Goal: Transaction & Acquisition: Book appointment/travel/reservation

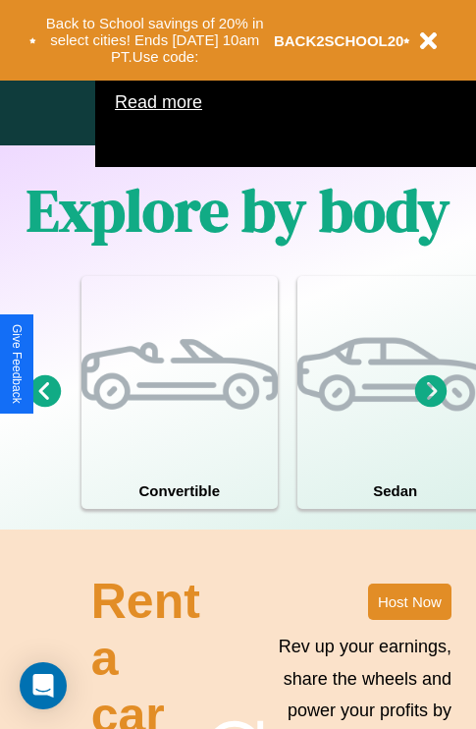
scroll to position [1262, 0]
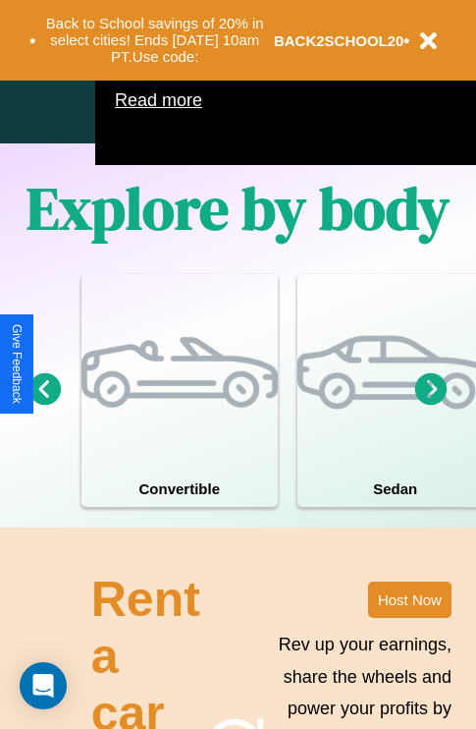
click at [431, 405] on icon at bounding box center [431, 388] width 32 height 32
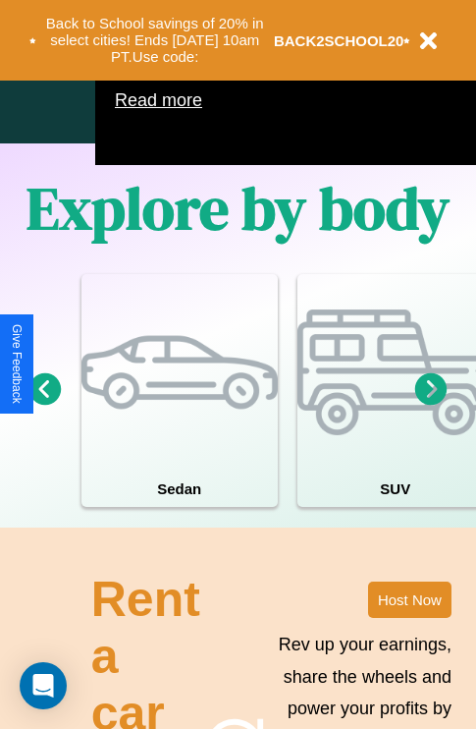
click at [431, 405] on icon at bounding box center [431, 388] width 32 height 32
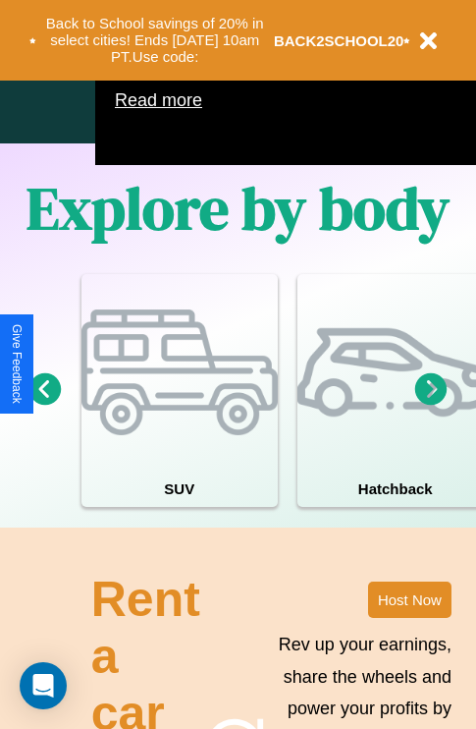
click at [431, 405] on icon at bounding box center [431, 388] width 32 height 32
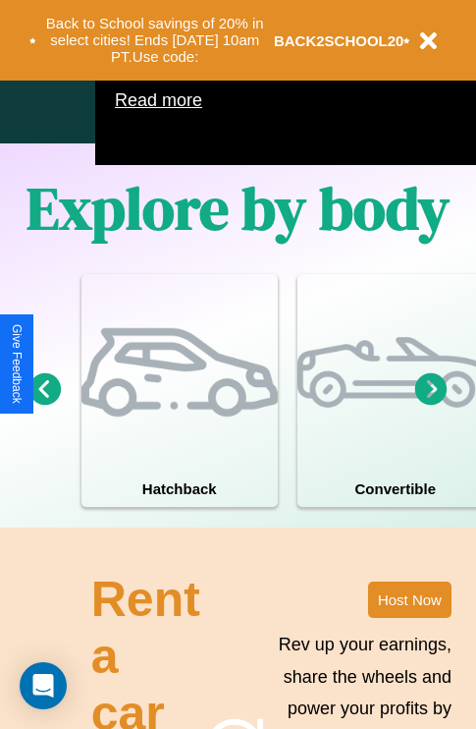
click at [431, 405] on icon at bounding box center [431, 388] width 32 height 32
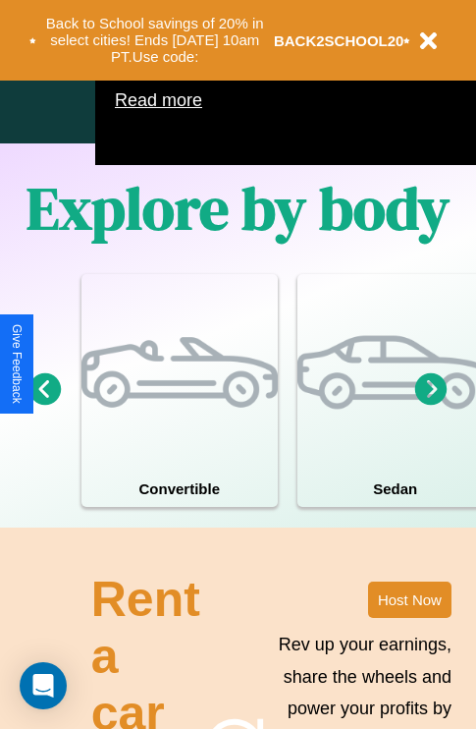
click at [431, 405] on icon at bounding box center [431, 388] width 32 height 32
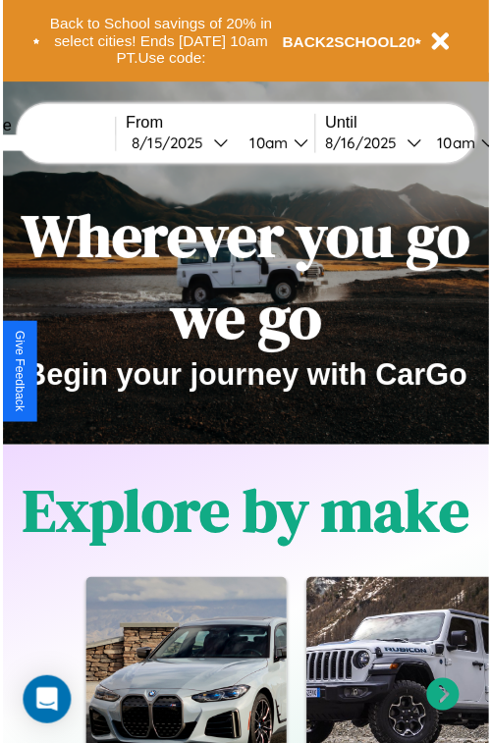
scroll to position [0, 0]
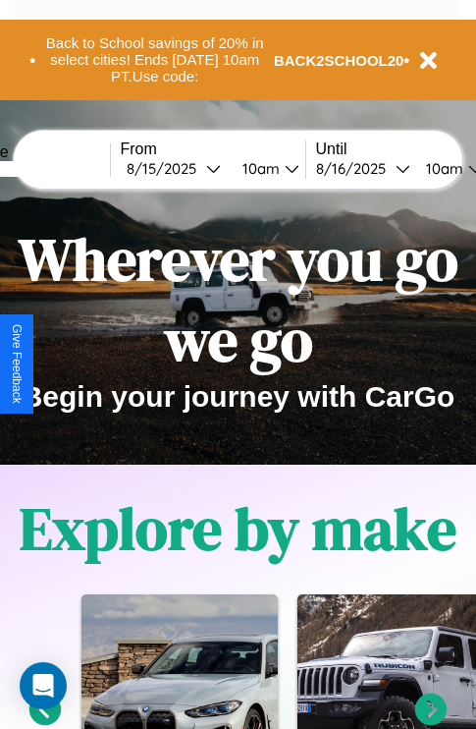
click at [66, 168] on input "text" at bounding box center [36, 169] width 147 height 16
type input "*******"
click at [196, 168] on div "[DATE]" at bounding box center [167, 168] width 80 height 19
select select "*"
select select "****"
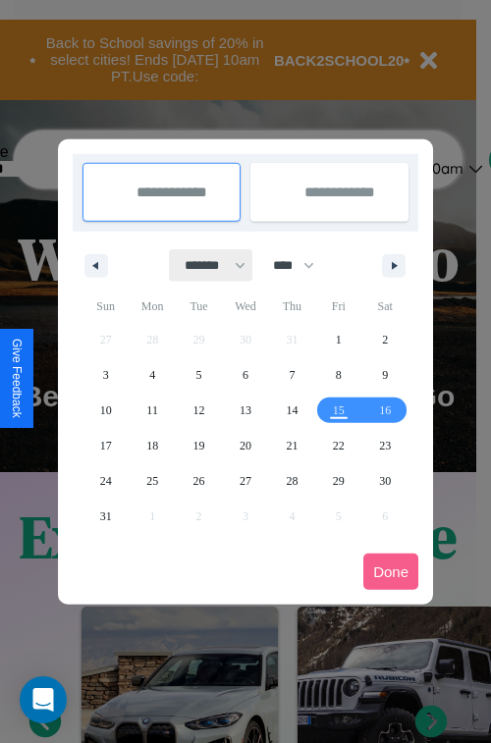
click at [206, 265] on select "******* ******** ***** ***** *** **** **** ****** ********* ******* ******** **…" at bounding box center [211, 265] width 83 height 32
select select "*"
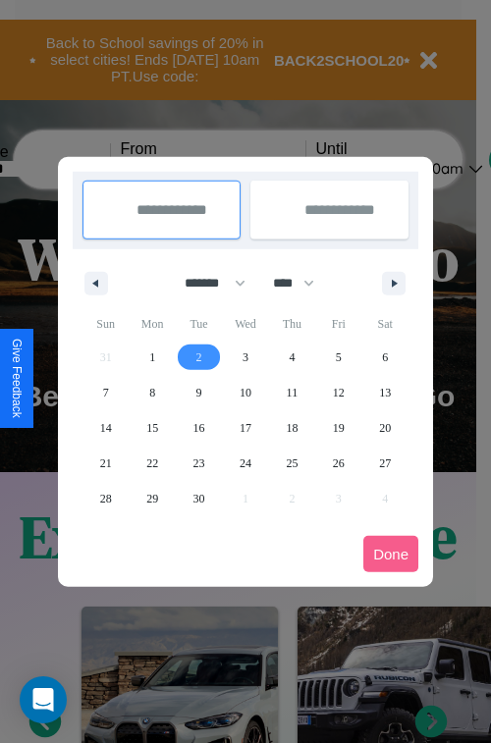
click at [198, 357] on span "2" at bounding box center [199, 357] width 6 height 35
type input "**********"
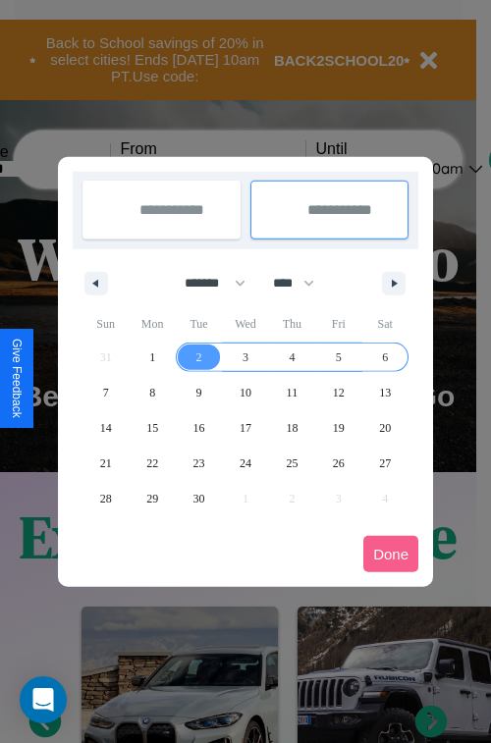
click at [385, 357] on span "6" at bounding box center [385, 357] width 6 height 35
type input "**********"
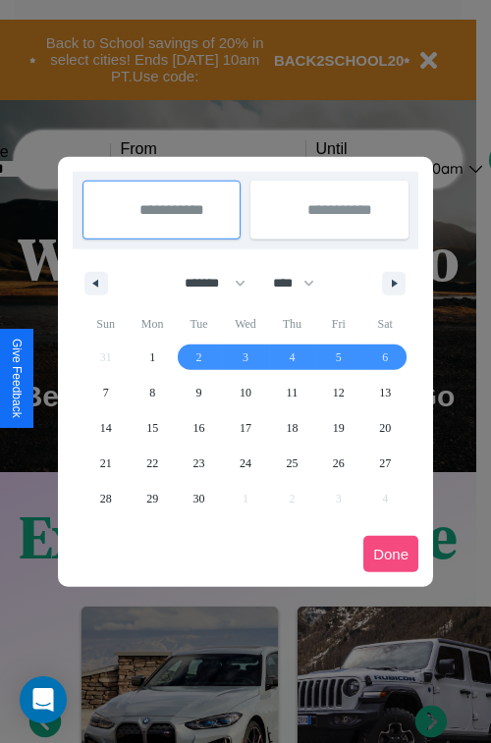
click at [391, 554] on button "Done" at bounding box center [390, 554] width 55 height 36
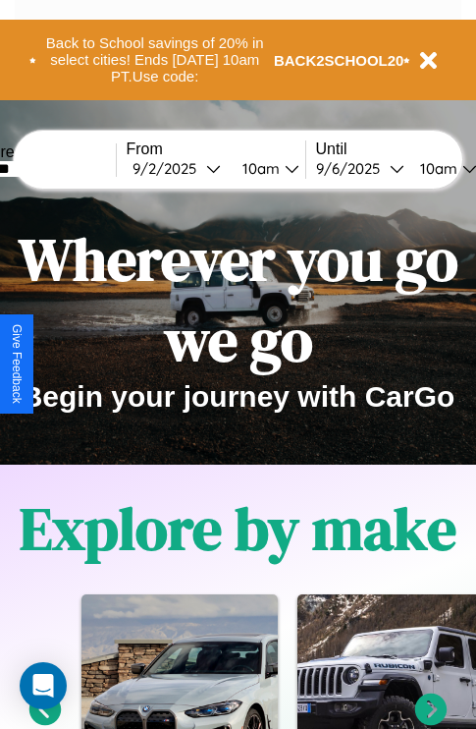
click at [282, 168] on div "10am" at bounding box center [259, 168] width 52 height 19
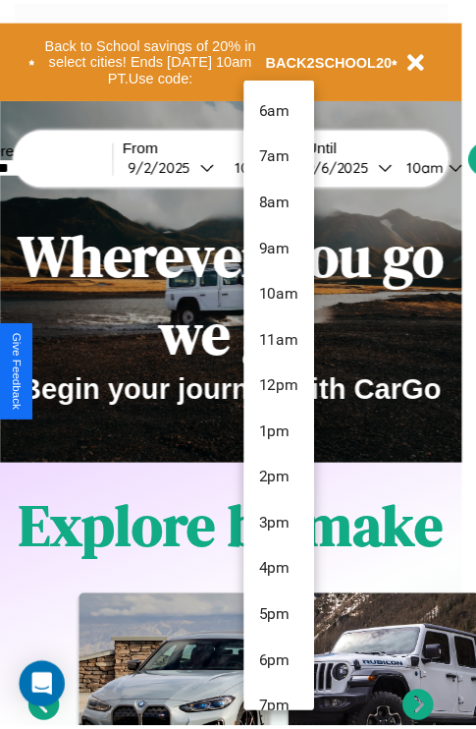
scroll to position [160, 0]
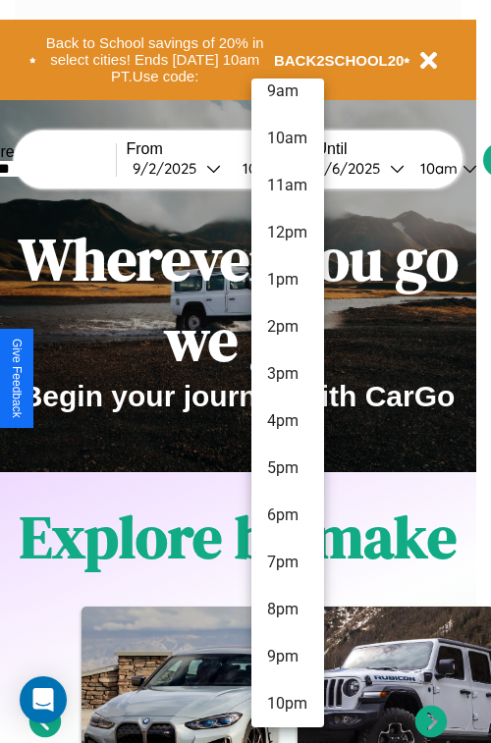
click at [287, 704] on li "10pm" at bounding box center [287, 704] width 73 height 47
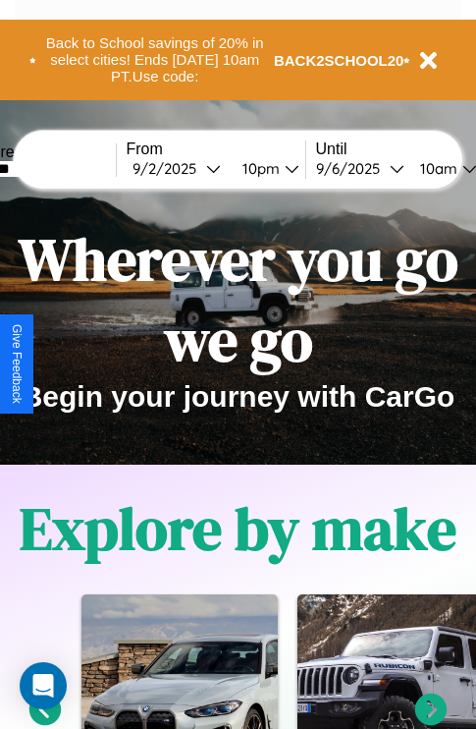
click at [462, 168] on div "10am" at bounding box center [437, 168] width 52 height 19
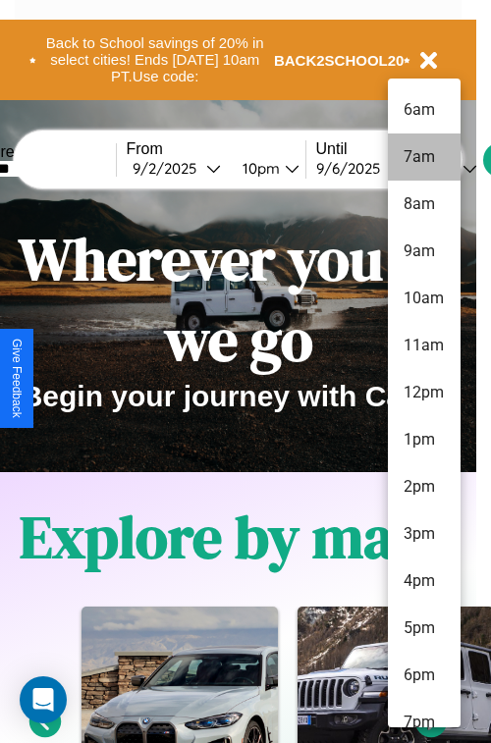
click at [423, 157] on li "7am" at bounding box center [424, 157] width 73 height 47
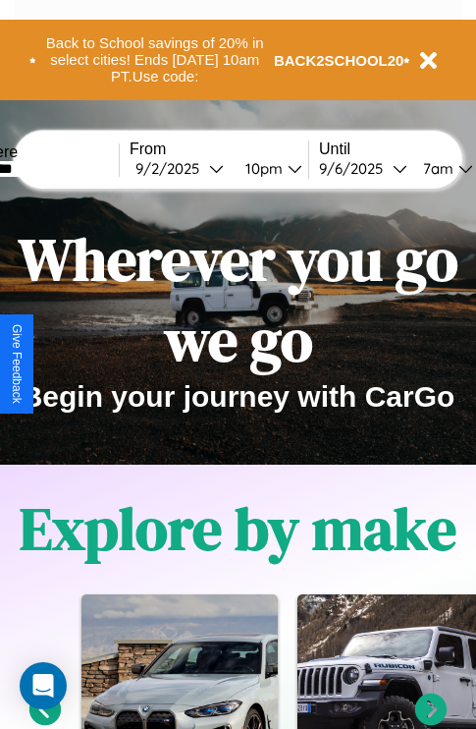
scroll to position [0, 64]
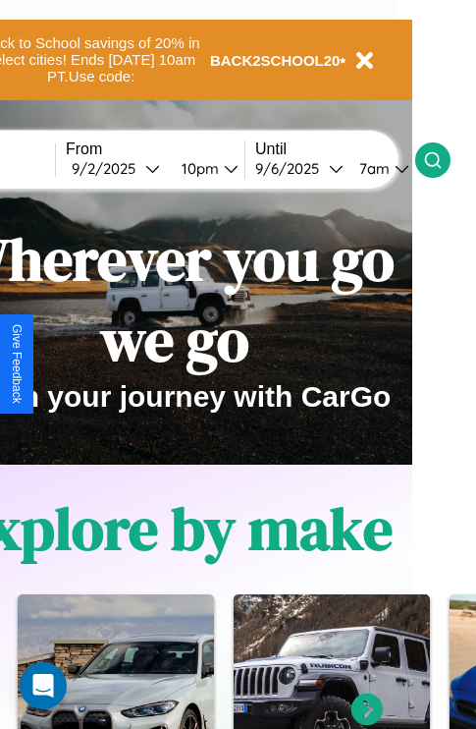
click at [443, 159] on icon at bounding box center [433, 160] width 20 height 20
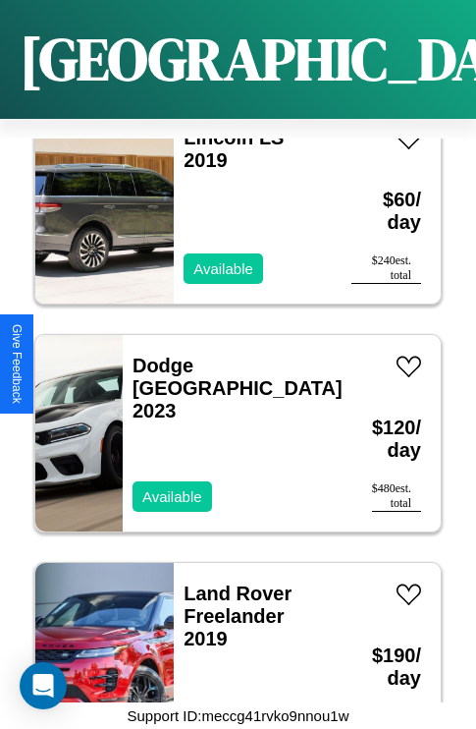
scroll to position [6454, 0]
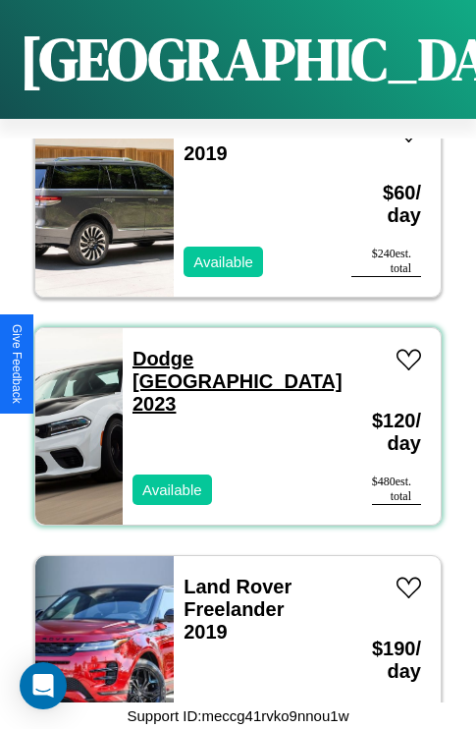
click at [208, 348] on link "Dodge Durango 2023" at bounding box center [238, 381] width 210 height 67
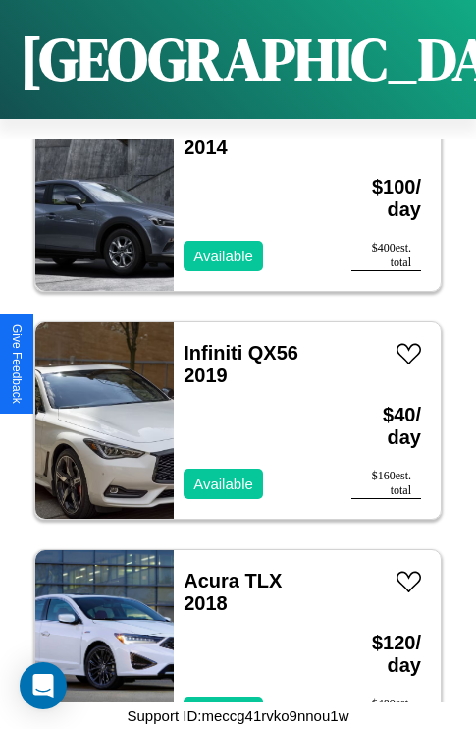
scroll to position [1213, 0]
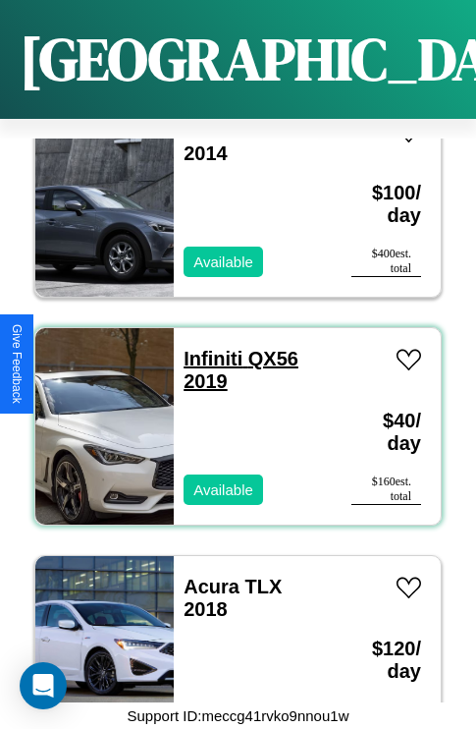
click at [207, 348] on link "Infiniti QX56 2019" at bounding box center [241, 370] width 115 height 44
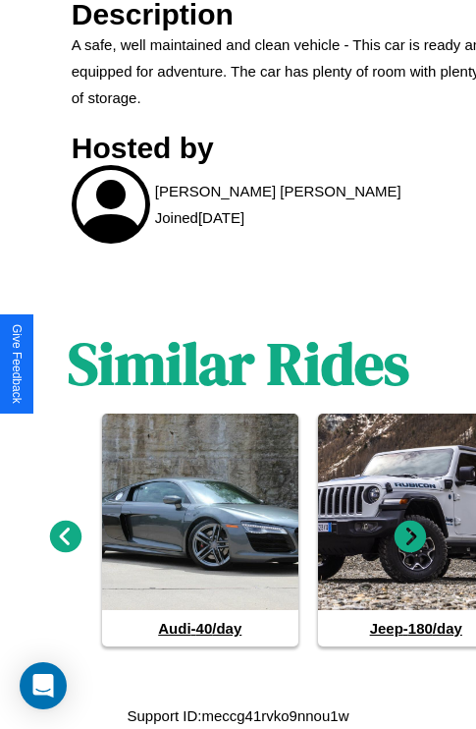
scroll to position [817, 0]
click at [65, 546] on icon at bounding box center [66, 537] width 32 height 32
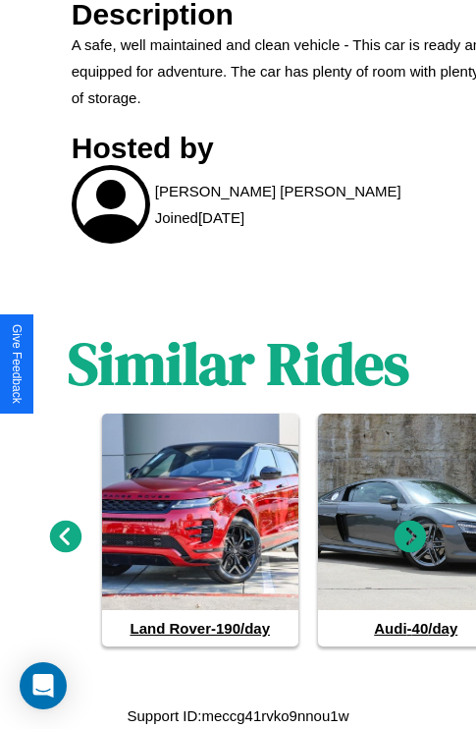
click at [65, 546] on icon at bounding box center [66, 537] width 32 height 32
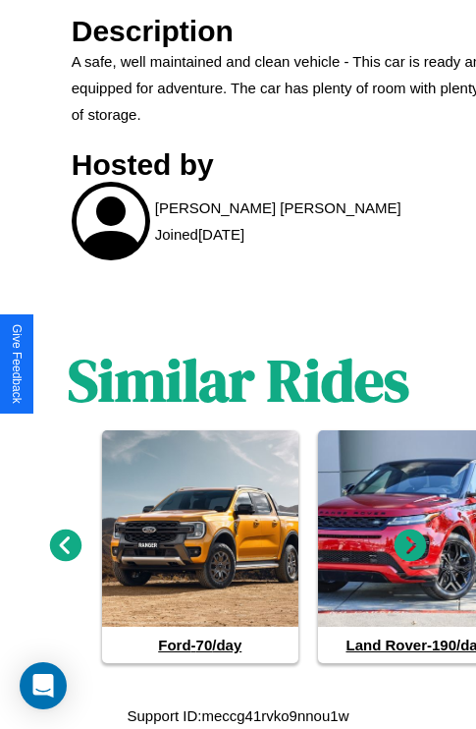
click at [411, 546] on icon at bounding box center [411, 545] width 32 height 32
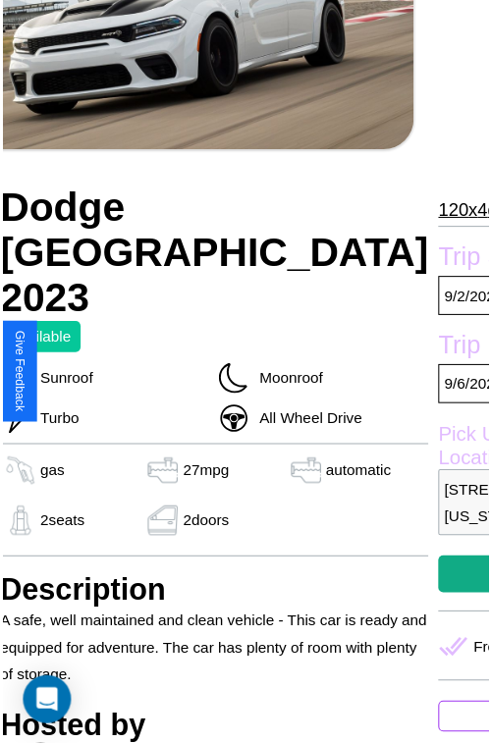
scroll to position [97, 82]
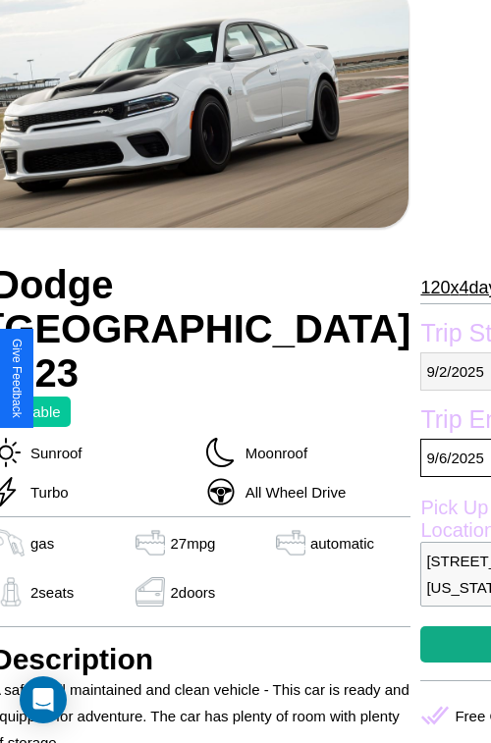
select select "*"
select select "****"
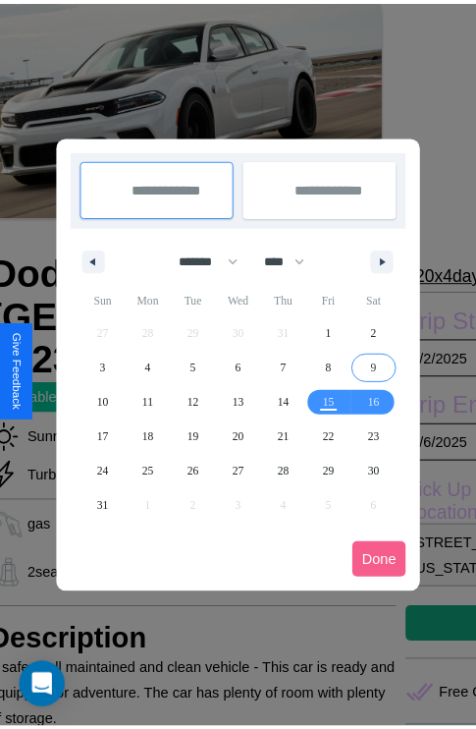
scroll to position [0, 82]
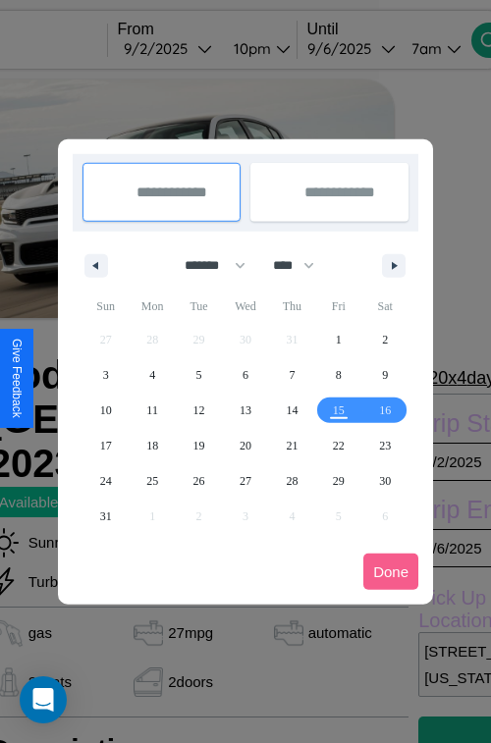
click at [199, 48] on div at bounding box center [245, 371] width 491 height 743
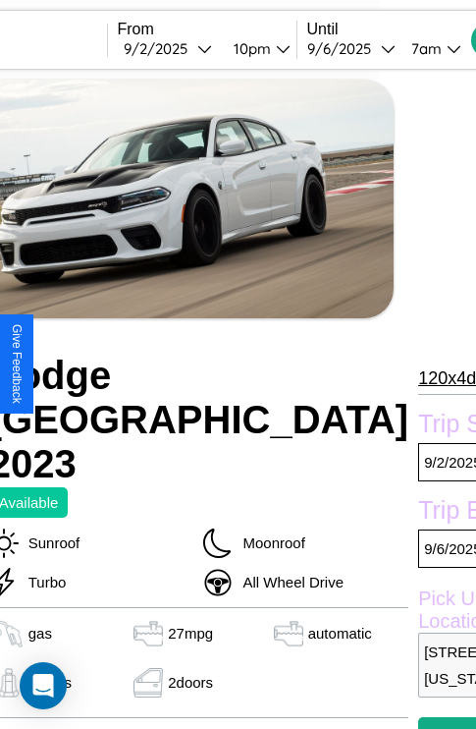
scroll to position [14, 82]
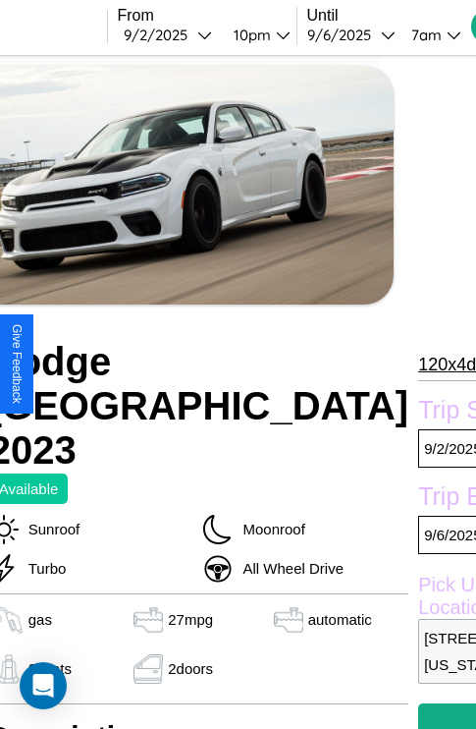
click at [418, 363] on p "120 x 4 days" at bounding box center [460, 364] width 85 height 31
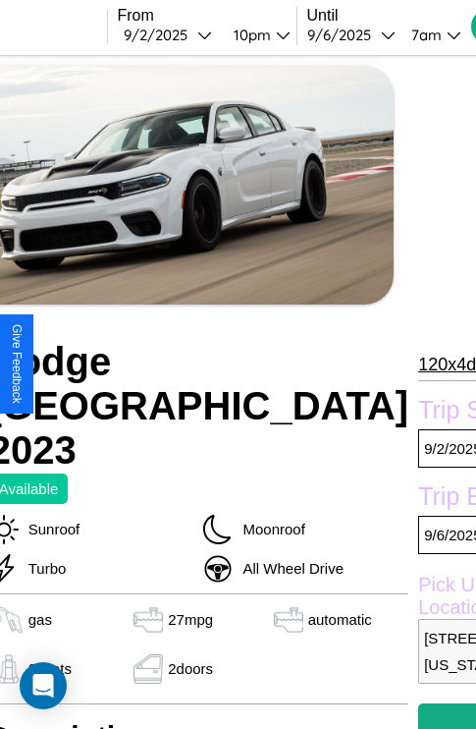
click at [418, 363] on p "120 x 4 days" at bounding box center [460, 364] width 85 height 31
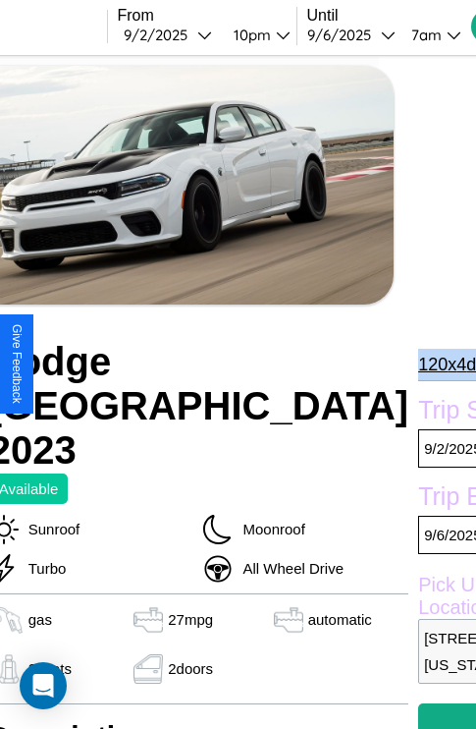
click at [418, 363] on p "120 x 4 days" at bounding box center [460, 364] width 85 height 31
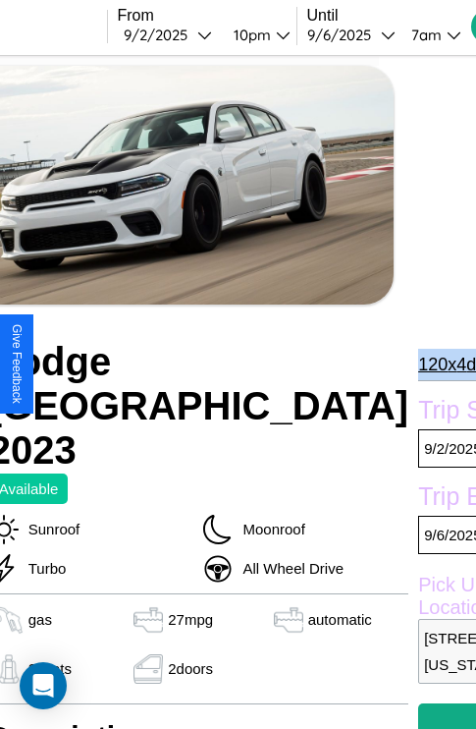
click at [418, 363] on p "120 x 4 days" at bounding box center [460, 364] width 85 height 31
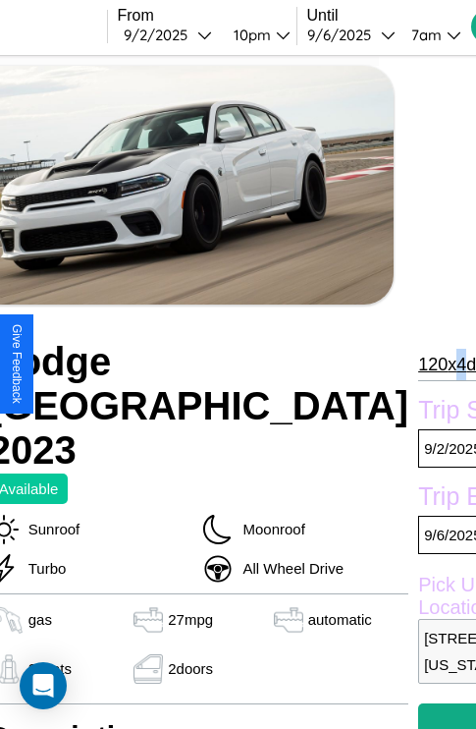
click at [418, 363] on p "120 x 4 days" at bounding box center [460, 364] width 85 height 31
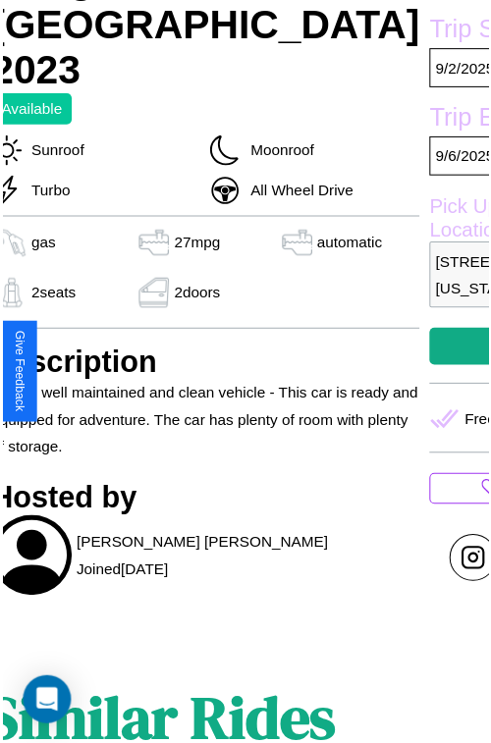
scroll to position [397, 82]
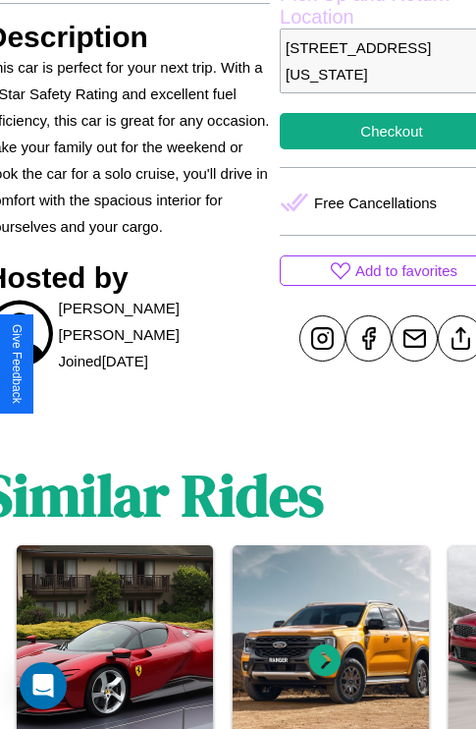
scroll to position [634, 85]
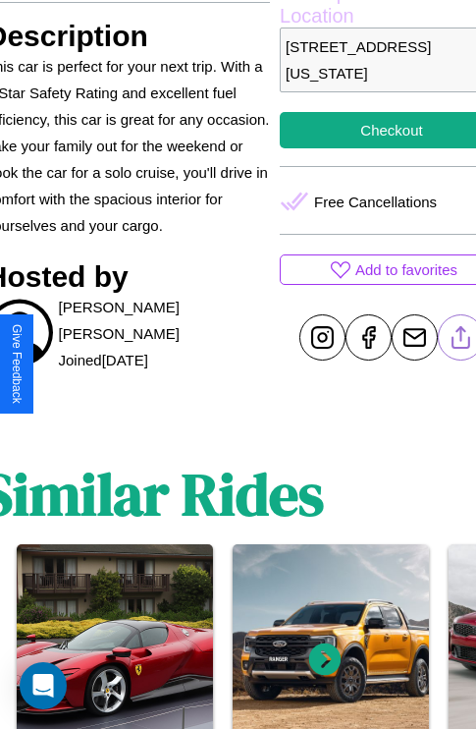
click at [462, 341] on line at bounding box center [462, 334] width 0 height 14
